Goal: Find specific page/section

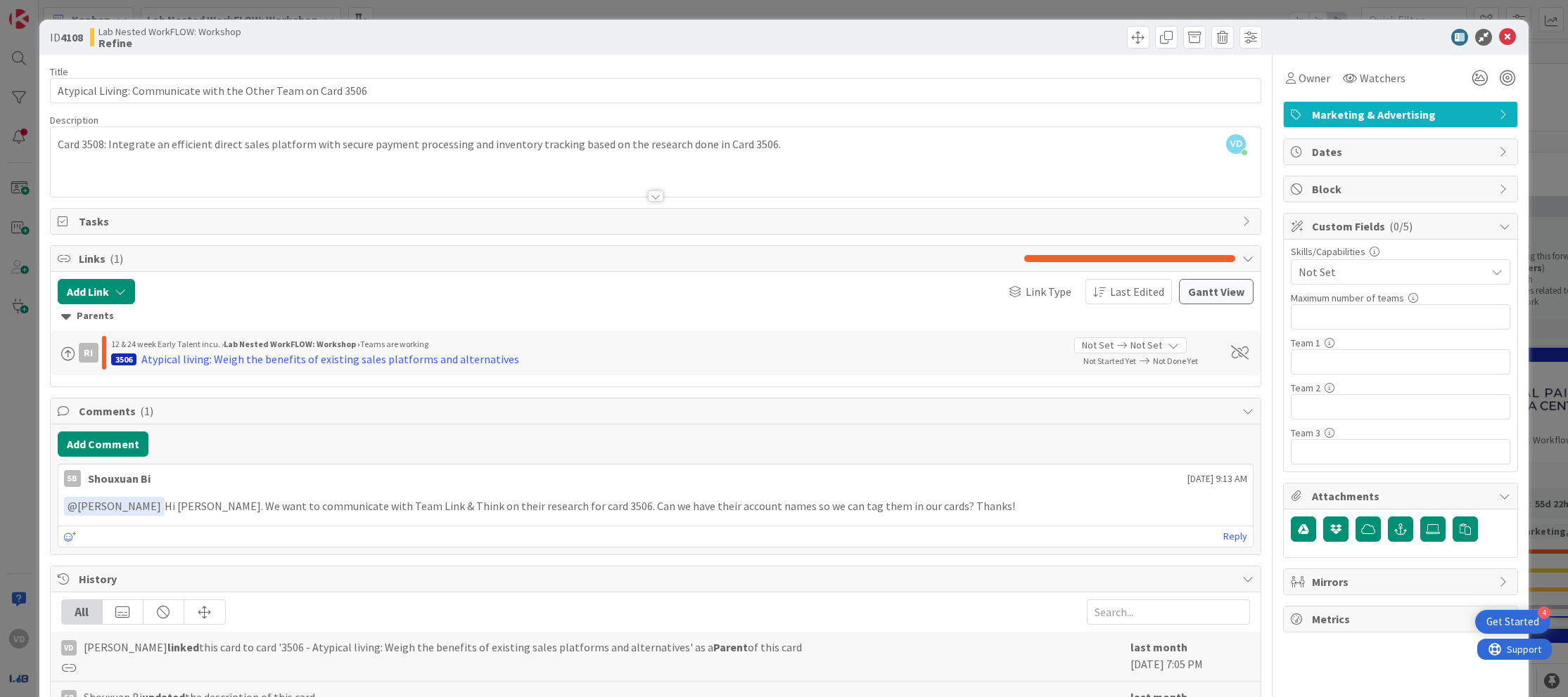
scroll to position [4732, 1290]
click at [1501, 34] on icon at bounding box center [1507, 37] width 17 height 17
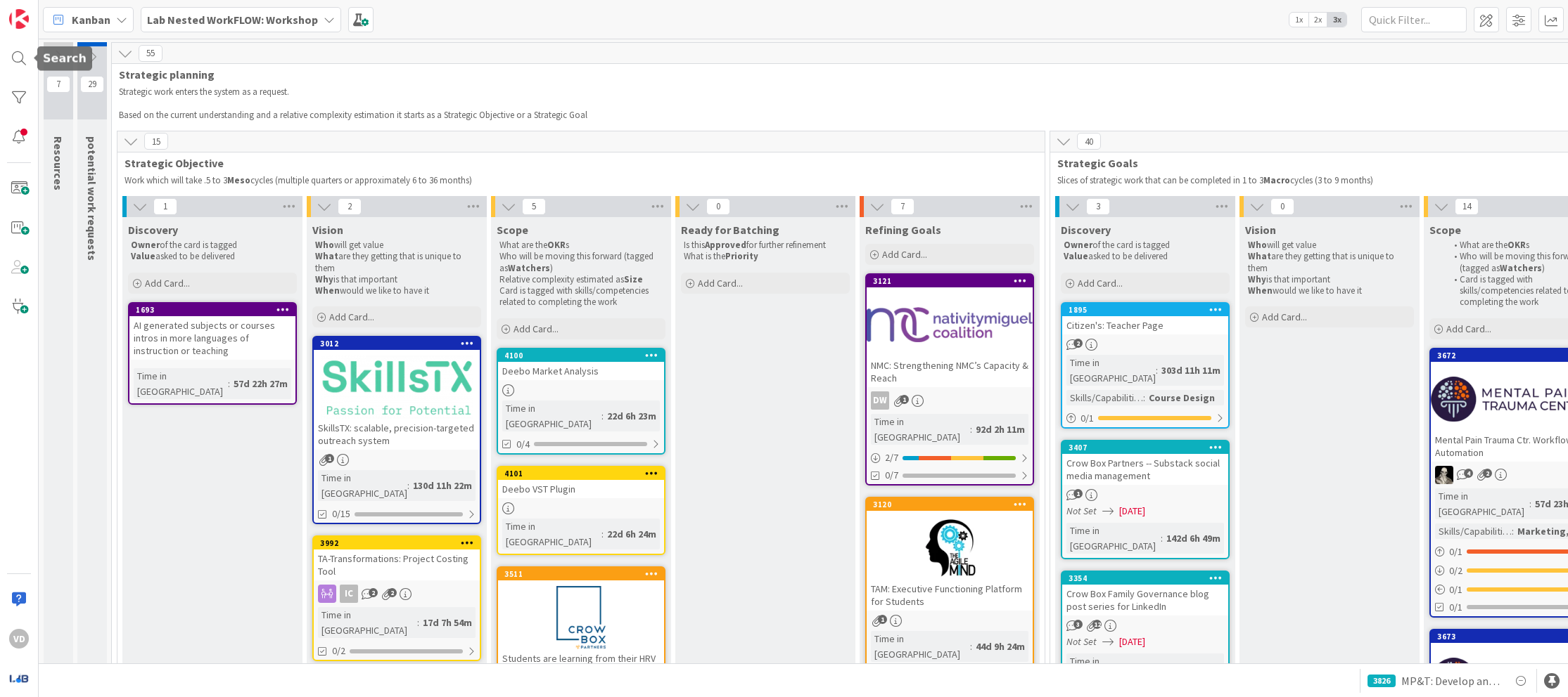
click at [24, 62] on div at bounding box center [18, 58] width 28 height 28
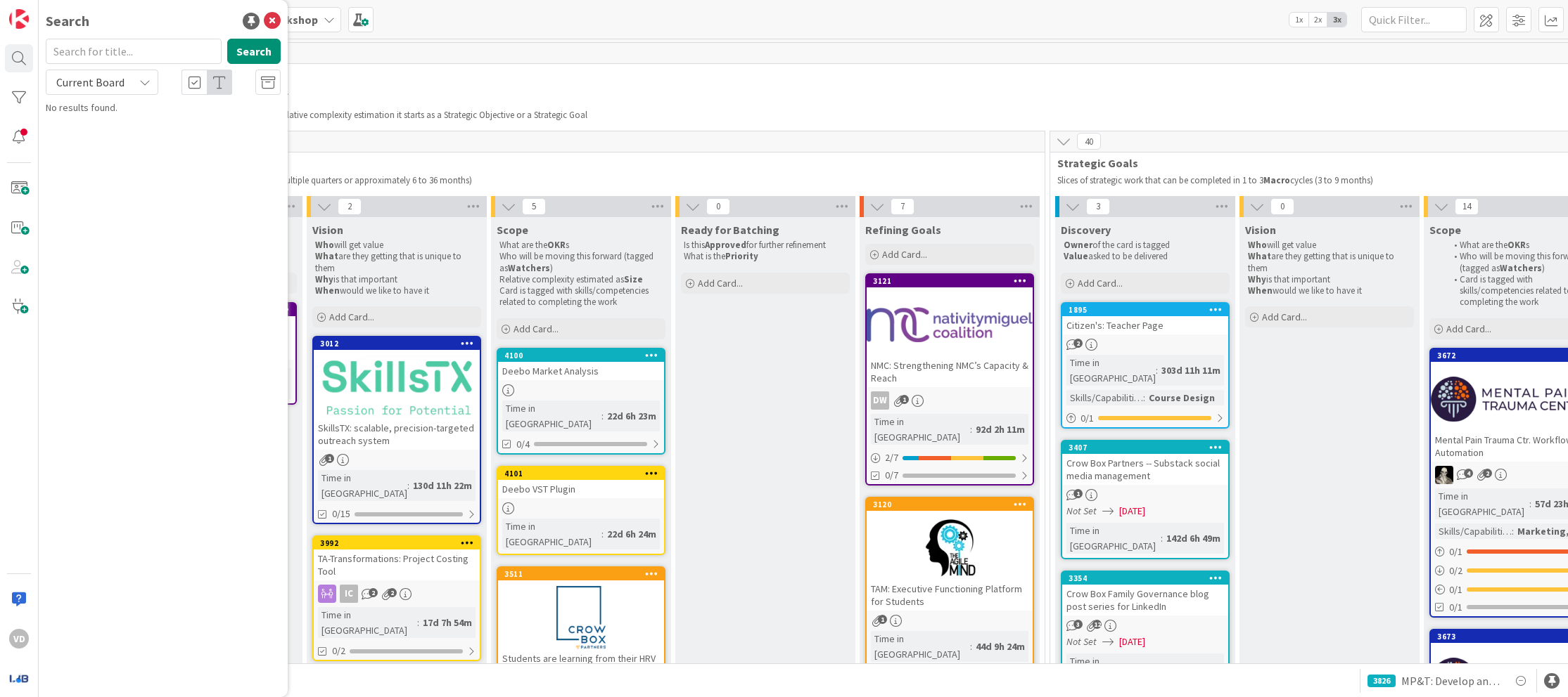
click at [155, 55] on input "text" at bounding box center [133, 51] width 176 height 25
type input "4092"
click at [151, 119] on span "Find engaging hashtags relating to personal injury/law in general" at bounding box center [155, 131] width 179 height 28
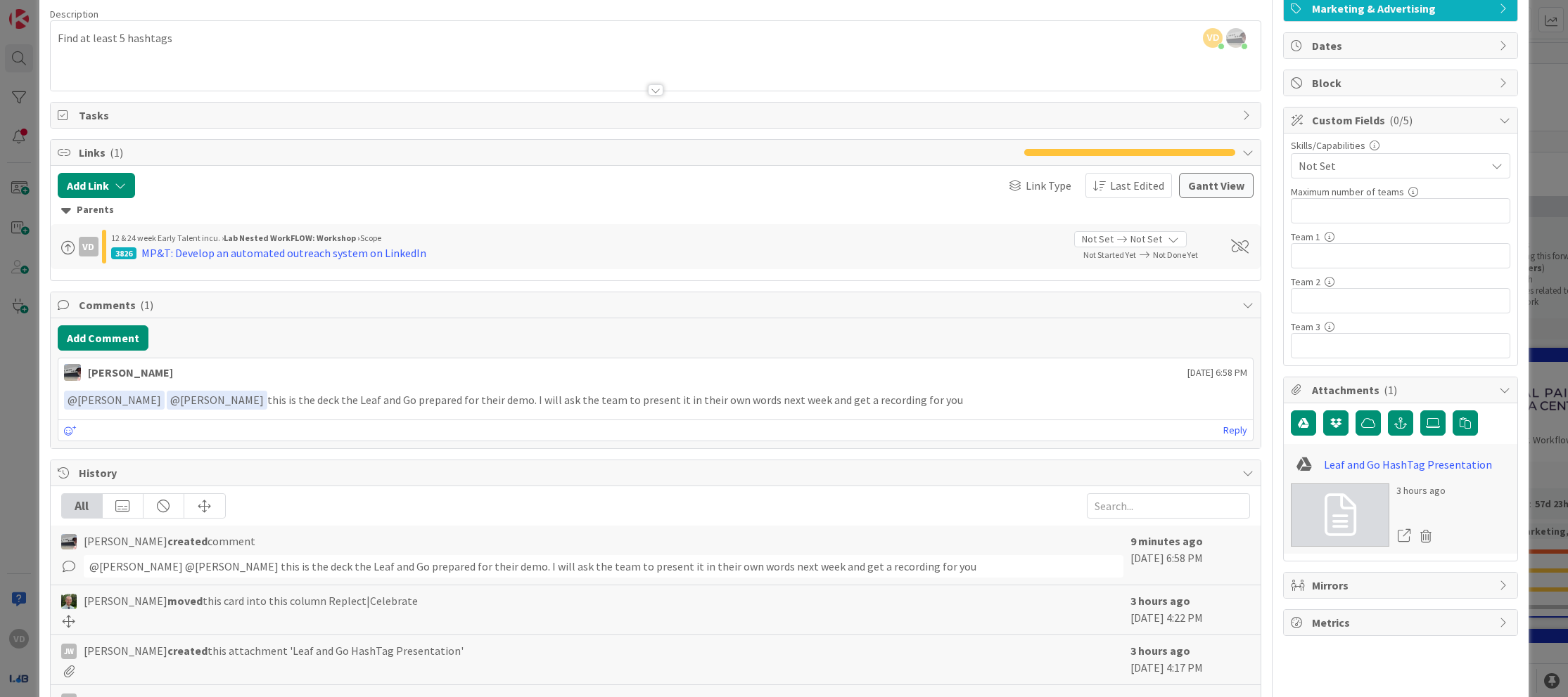
scroll to position [254, 0]
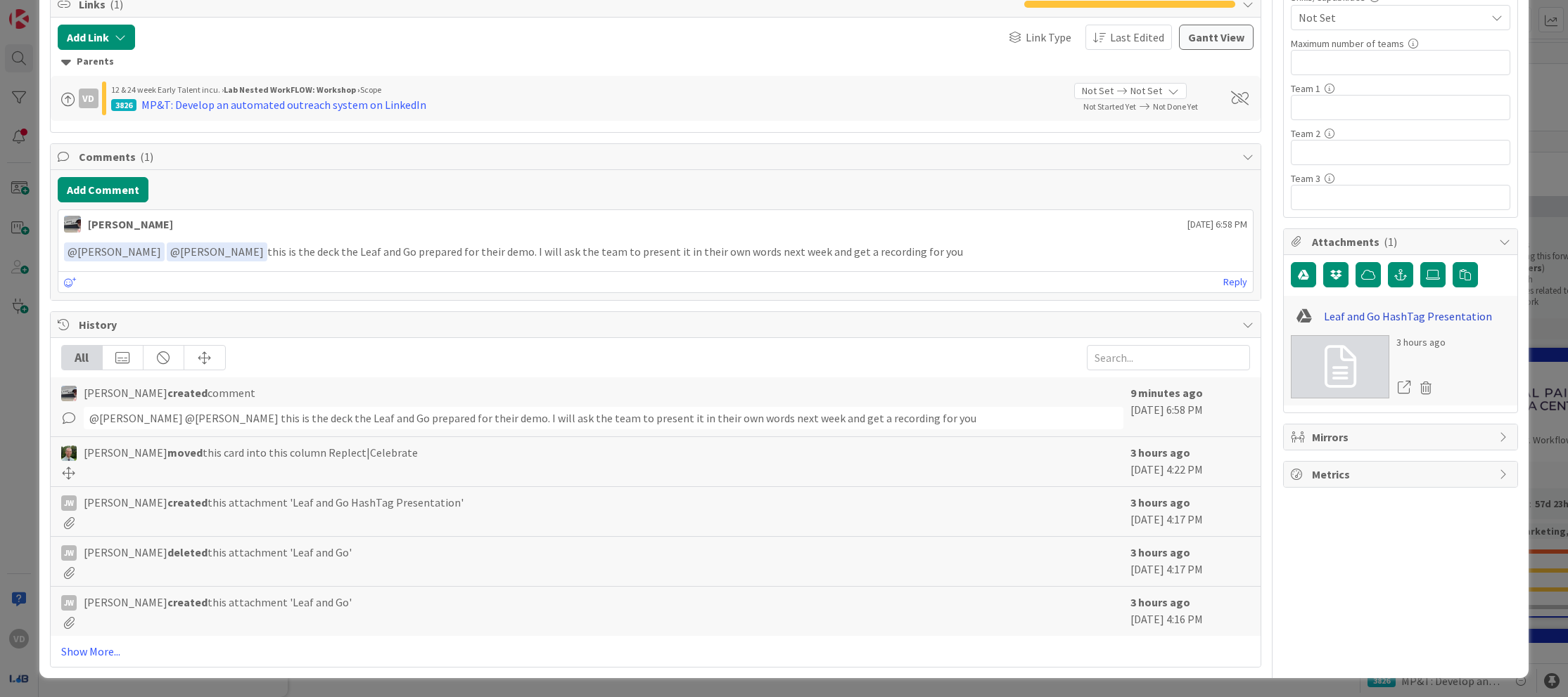
click at [1439, 312] on link "Leaf and Go HashTag Presentation" at bounding box center [1408, 317] width 168 height 17
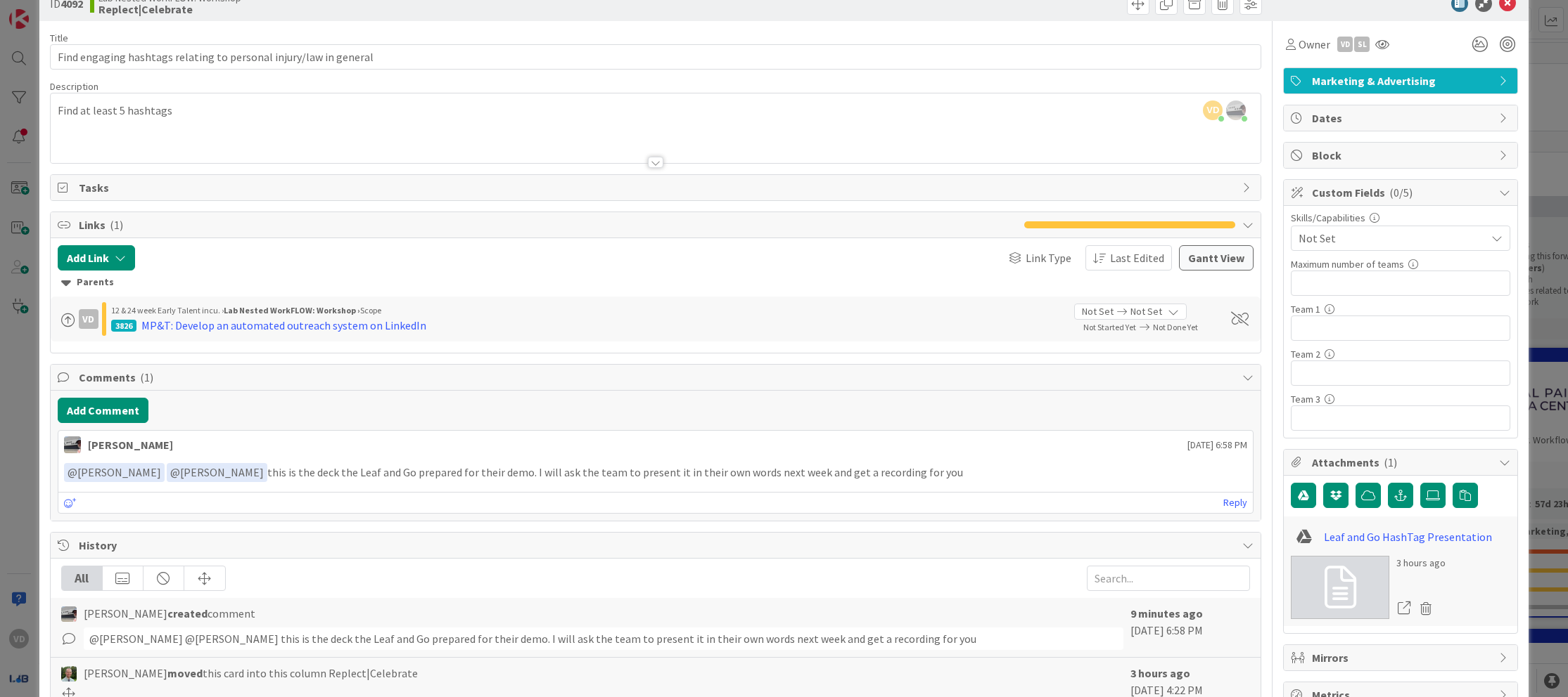
scroll to position [54, 0]
